Goal: Find specific page/section: Find specific page/section

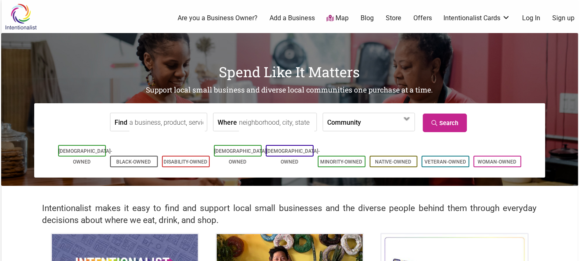
click at [251, 122] on input "Where" at bounding box center [276, 122] width 75 height 19
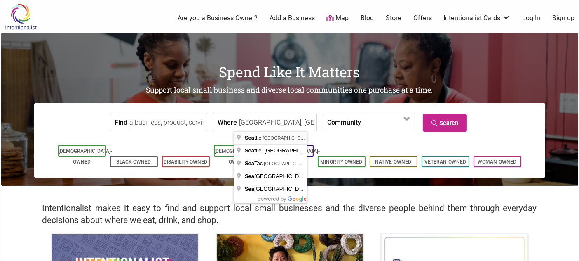
type input "[GEOGRAPHIC_DATA], [GEOGRAPHIC_DATA], [GEOGRAPHIC_DATA]"
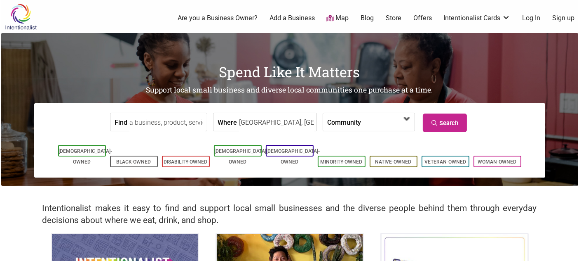
click at [406, 121] on span at bounding box center [407, 118] width 13 height 13
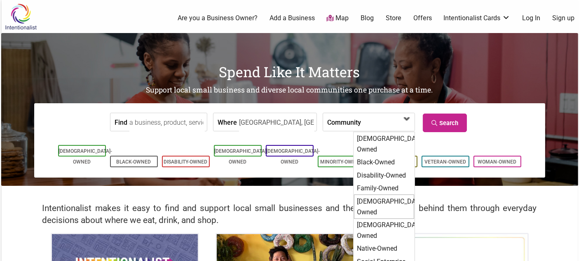
click at [381, 194] on div "[DEMOGRAPHIC_DATA]-Owned" at bounding box center [384, 206] width 60 height 24
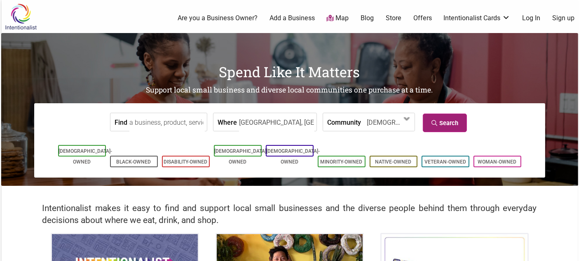
click at [444, 125] on link "Search" at bounding box center [445, 122] width 44 height 19
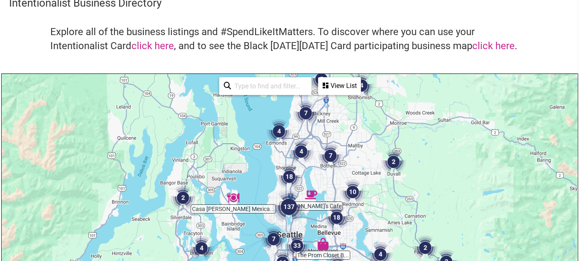
scroll to position [85, 0]
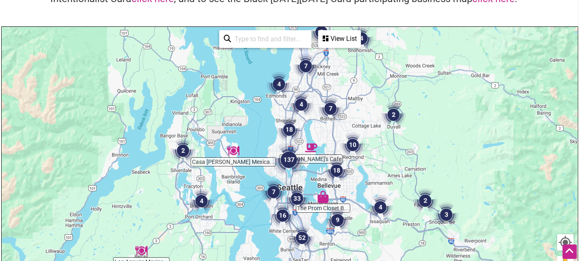
click at [330, 39] on div "View List" at bounding box center [339, 39] width 41 height 16
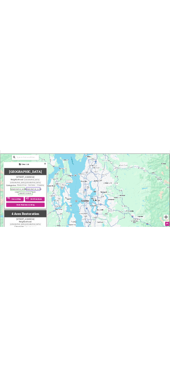
scroll to position [139, 0]
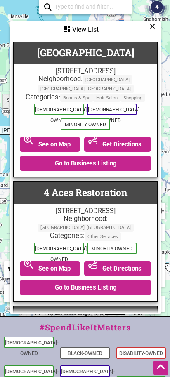
click at [90, 68] on div "542 19th Ave E, Seattle, WA 98112" at bounding box center [85, 71] width 135 height 8
